Goal: Task Accomplishment & Management: Complete application form

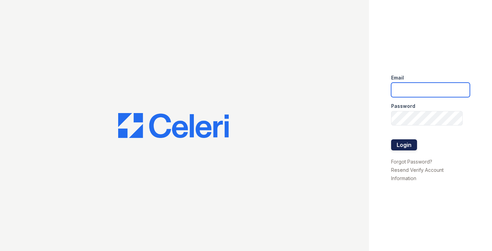
type input "[PERSON_NAME][EMAIL_ADDRESS][DOMAIN_NAME]"
click at [401, 145] on button "Login" at bounding box center [404, 144] width 26 height 11
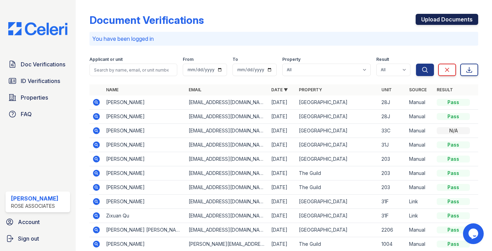
click at [433, 21] on link "Upload Documents" at bounding box center [447, 19] width 63 height 11
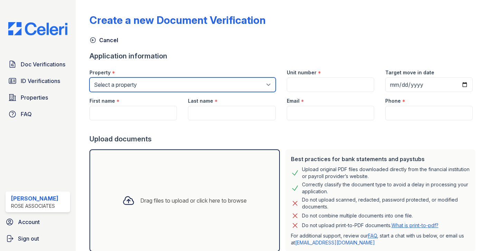
click at [142, 85] on select "Select a property [GEOGRAPHIC_DATA] The Guild" at bounding box center [182, 84] width 186 height 15
select select "3109"
click at [89, 77] on select "Select a property [GEOGRAPHIC_DATA] The Guild" at bounding box center [182, 84] width 186 height 15
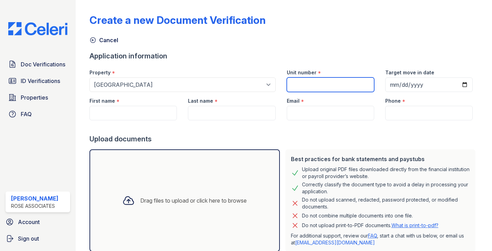
click at [302, 88] on input "Unit number" at bounding box center [330, 84] width 87 height 15
type input "31J"
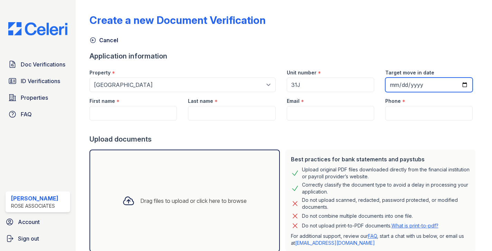
click at [465, 83] on input "Target move in date" at bounding box center [428, 84] width 87 height 15
type input "[DATE]"
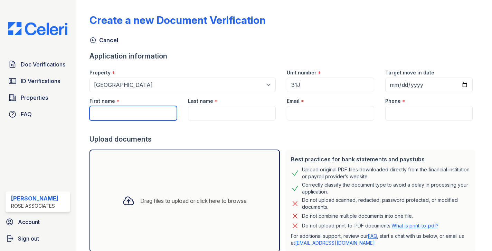
click at [140, 114] on input "First name" at bounding box center [132, 113] width 87 height 15
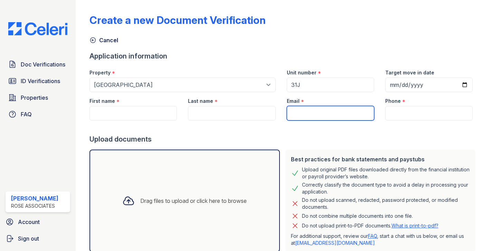
click at [294, 110] on input "Email" at bounding box center [330, 113] width 87 height 15
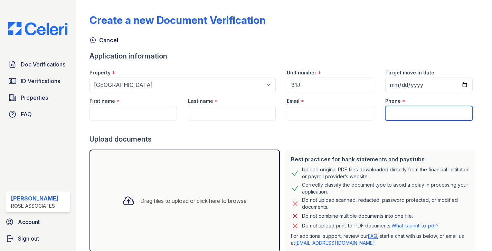
click at [395, 113] on input "Phone" at bounding box center [428, 113] width 87 height 15
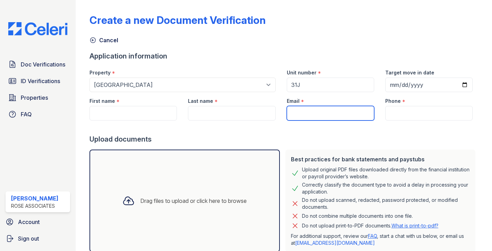
click at [304, 115] on input "Email" at bounding box center [330, 113] width 87 height 15
paste input "[EMAIL_ADDRESS][DOMAIN_NAME]"
type input "[EMAIL_ADDRESS][DOMAIN_NAME]"
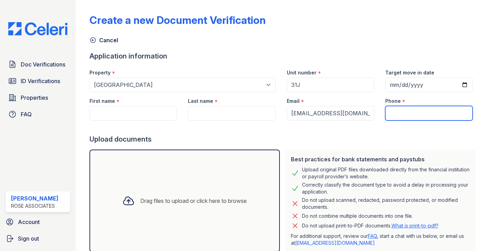
click at [390, 114] on input "Phone" at bounding box center [428, 113] width 87 height 15
paste input "3017280344"
type input "3017280344"
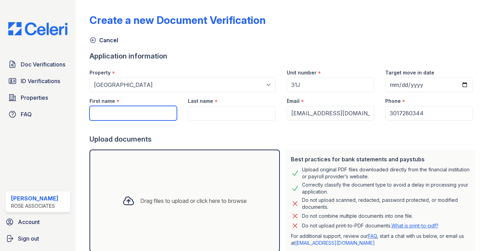
click at [145, 113] on input "First name" at bounding box center [132, 113] width 87 height 15
paste input "[PERSON_NAME]"
drag, startPoint x: 147, startPoint y: 114, endPoint x: 116, endPoint y: 113, distance: 30.8
click at [116, 113] on input "[PERSON_NAME]" at bounding box center [132, 113] width 87 height 15
type input "[PERSON_NAME]"
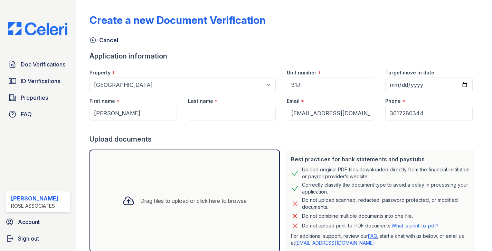
click at [211, 105] on div "Last name *" at bounding box center [231, 99] width 87 height 14
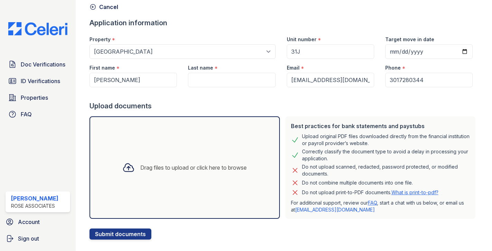
scroll to position [45, 0]
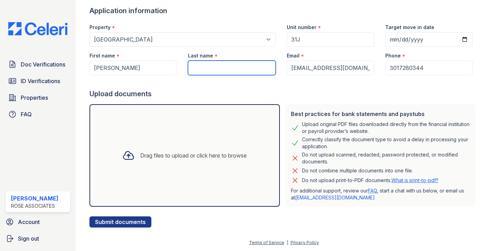
click at [214, 62] on input "Last name" at bounding box center [231, 67] width 87 height 15
paste input "[PERSON_NAME]"
type input "[PERSON_NAME]"
click at [129, 160] on icon at bounding box center [128, 155] width 12 height 12
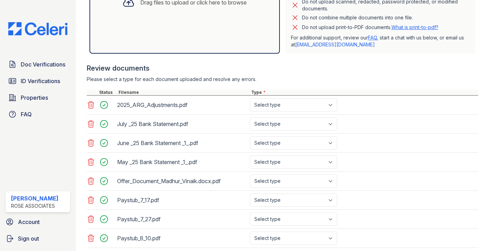
scroll to position [202, 0]
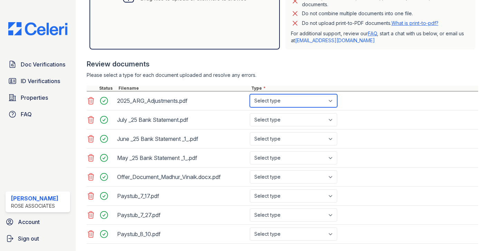
click at [274, 102] on select "Select type Paystub Bank Statement Offer Letter Tax Documents Benefit Award Let…" at bounding box center [293, 100] width 87 height 13
select select "other"
click at [250, 94] on select "Select type Paystub Bank Statement Offer Letter Tax Documents Benefit Award Let…" at bounding box center [293, 100] width 87 height 13
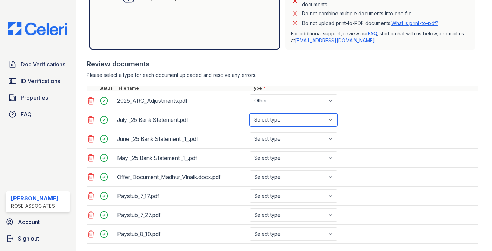
click at [276, 119] on select "Select type Paystub Bank Statement Offer Letter Tax Documents Benefit Award Let…" at bounding box center [293, 119] width 87 height 13
select select "bank_statement"
click at [250, 113] on select "Select type Paystub Bank Statement Offer Letter Tax Documents Benefit Award Let…" at bounding box center [293, 119] width 87 height 13
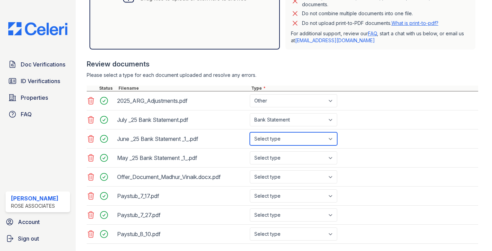
click at [271, 138] on select "Select type Paystub Bank Statement Offer Letter Tax Documents Benefit Award Let…" at bounding box center [293, 138] width 87 height 13
select select "bank_statement"
click at [250, 132] on select "Select type Paystub Bank Statement Offer Letter Tax Documents Benefit Award Let…" at bounding box center [293, 138] width 87 height 13
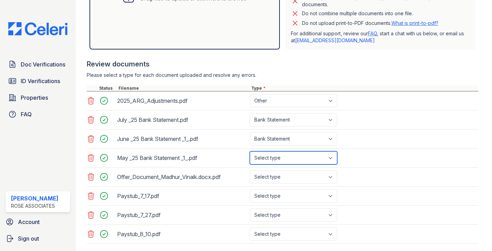
click at [268, 155] on select "Select type Paystub Bank Statement Offer Letter Tax Documents Benefit Award Let…" at bounding box center [293, 157] width 87 height 13
select select "bank_statement"
click at [250, 151] on select "Select type Paystub Bank Statement Offer Letter Tax Documents Benefit Award Let…" at bounding box center [293, 157] width 87 height 13
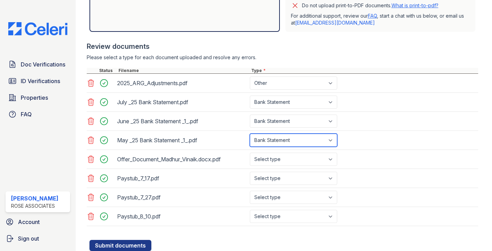
scroll to position [243, 0]
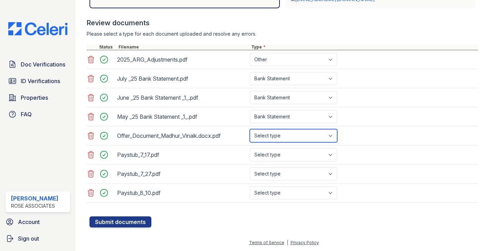
click at [272, 133] on select "Select type Paystub Bank Statement Offer Letter Tax Documents Benefit Award Let…" at bounding box center [293, 135] width 87 height 13
select select "offer_letter"
click at [250, 129] on select "Select type Paystub Bank Statement Offer Letter Tax Documents Benefit Award Let…" at bounding box center [293, 135] width 87 height 13
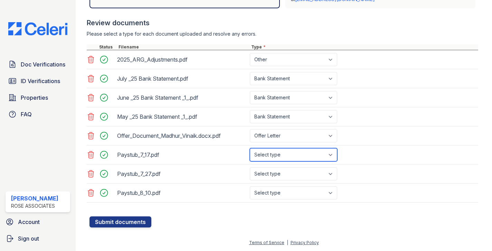
click at [272, 152] on select "Select type Paystub Bank Statement Offer Letter Tax Documents Benefit Award Let…" at bounding box center [293, 154] width 87 height 13
select select "paystub"
click at [250, 148] on select "Select type Paystub Bank Statement Offer Letter Tax Documents Benefit Award Let…" at bounding box center [293, 154] width 87 height 13
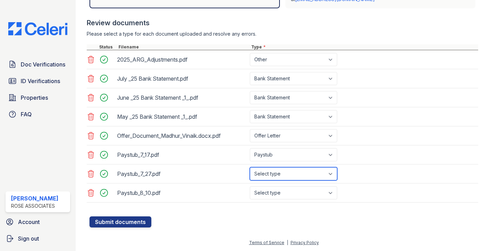
click at [270, 174] on select "Select type Paystub Bank Statement Offer Letter Tax Documents Benefit Award Let…" at bounding box center [293, 173] width 87 height 13
select select "paystub"
click at [250, 167] on select "Select type Paystub Bank Statement Offer Letter Tax Documents Benefit Award Let…" at bounding box center [293, 173] width 87 height 13
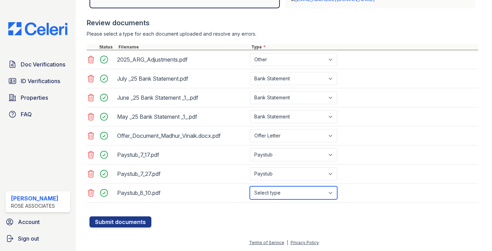
click at [272, 189] on select "Select type Paystub Bank Statement Offer Letter Tax Documents Benefit Award Let…" at bounding box center [293, 192] width 87 height 13
select select "paystub"
click at [250, 186] on select "Select type Paystub Bank Statement Offer Letter Tax Documents Benefit Award Let…" at bounding box center [293, 192] width 87 height 13
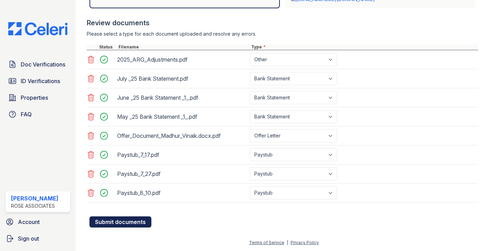
click at [124, 220] on button "Submit documents" at bounding box center [120, 221] width 62 height 11
